Goal: Task Accomplishment & Management: Use online tool/utility

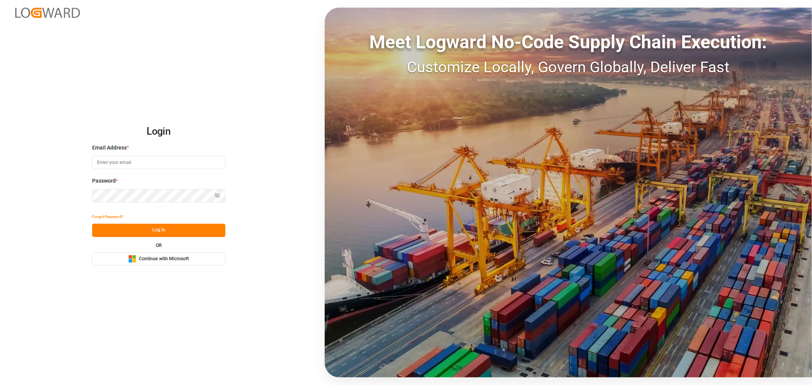
click at [122, 166] on input at bounding box center [158, 162] width 133 height 13
type input "[PERSON_NAME][DOMAIN_NAME][EMAIL_ADDRESS][DOMAIN_NAME]"
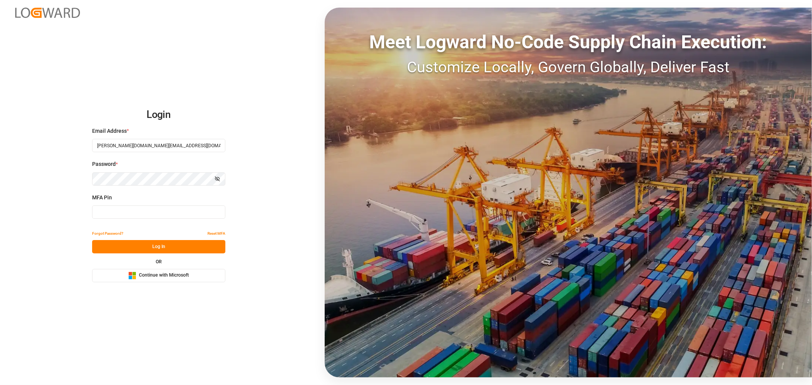
type input "125783"
click at [150, 273] on span "Continue with Microsoft" at bounding box center [164, 275] width 50 height 7
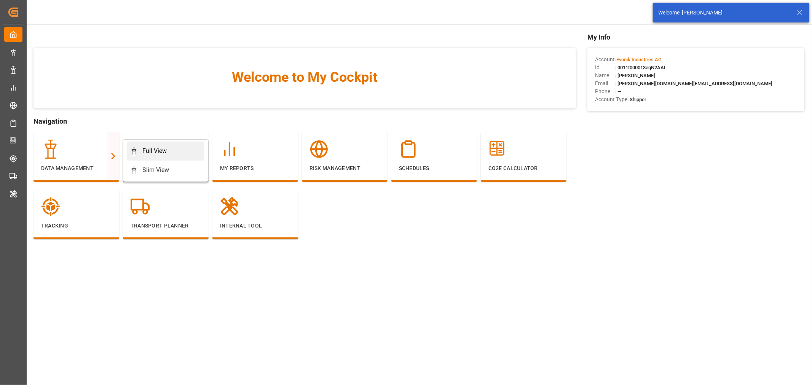
click at [150, 150] on div "Full View" at bounding box center [154, 151] width 24 height 9
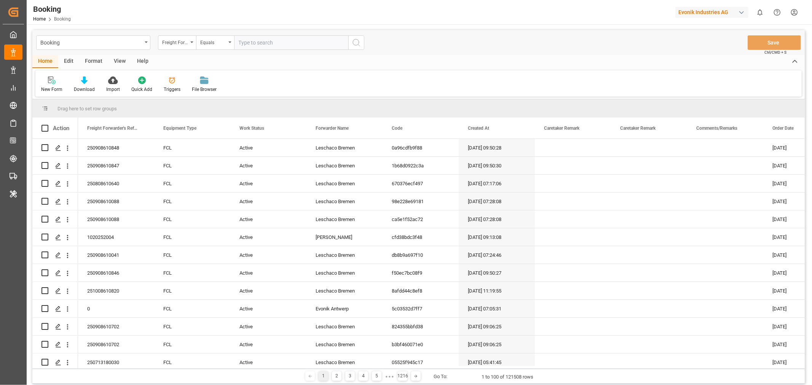
drag, startPoint x: 97, startPoint y: 60, endPoint x: 82, endPoint y: 69, distance: 17.2
click at [97, 60] on div "Format" at bounding box center [93, 61] width 29 height 13
click at [42, 91] on div "Filter Rows" at bounding box center [52, 89] width 22 height 7
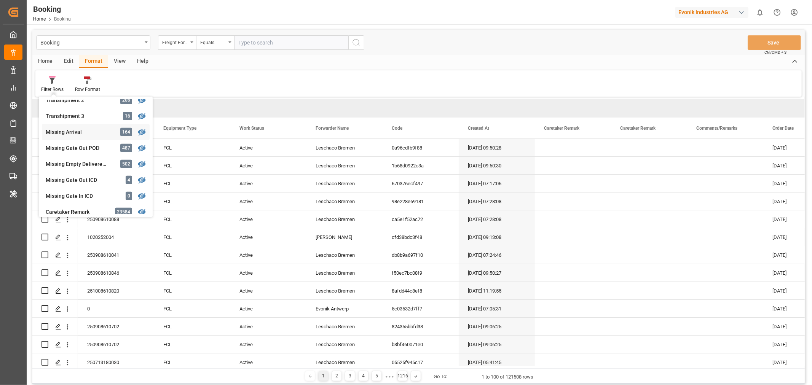
scroll to position [300, 0]
click at [738, 11] on div "button" at bounding box center [742, 13] width 8 height 8
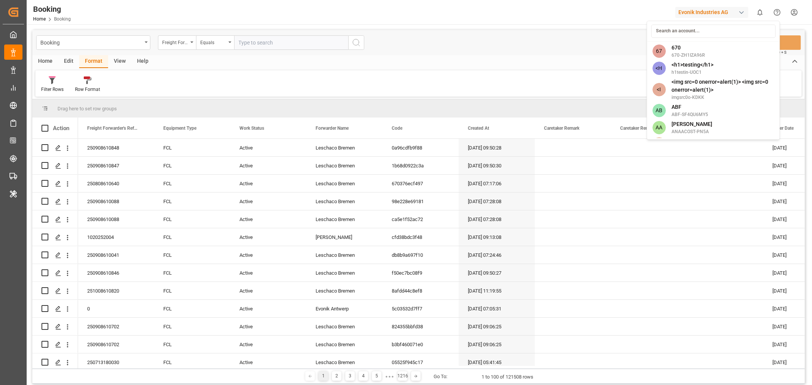
click at [741, 14] on html "Created by potrace 1.15, written by Peter Selinger 2001-2017 Created by potrace…" at bounding box center [406, 192] width 812 height 385
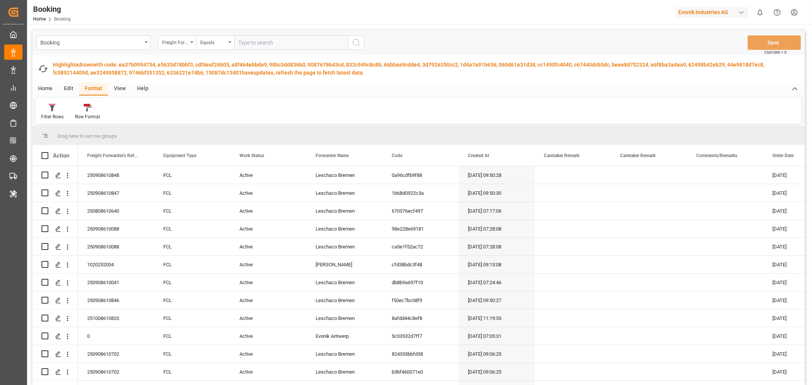
click at [741, 14] on div "button" at bounding box center [742, 13] width 8 height 8
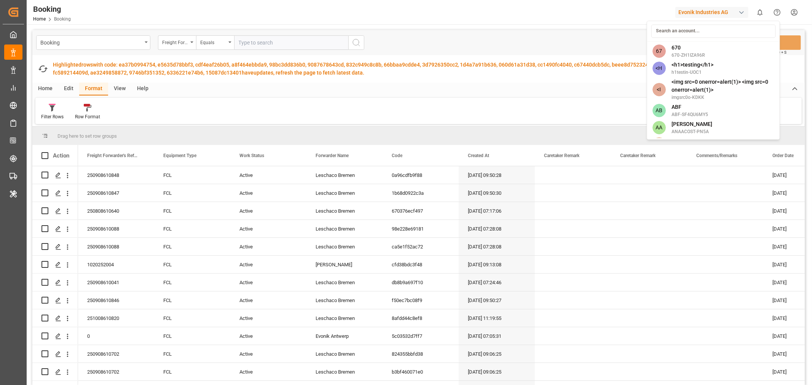
click at [684, 36] on input at bounding box center [713, 30] width 124 height 13
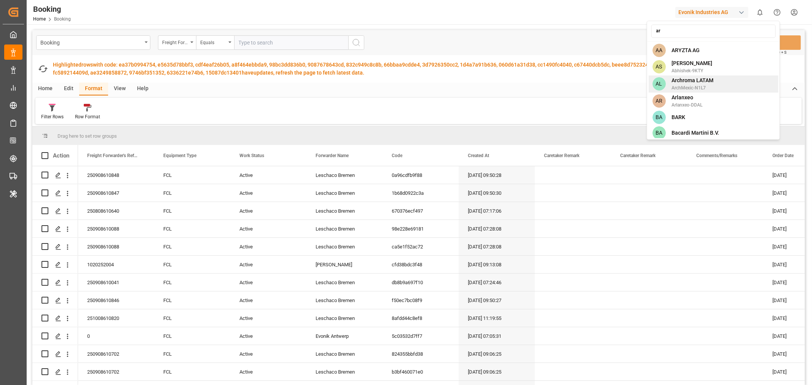
type input "ar"
click at [705, 84] on span "Archroma LATAM" at bounding box center [693, 81] width 42 height 8
